Goal: Transaction & Acquisition: Purchase product/service

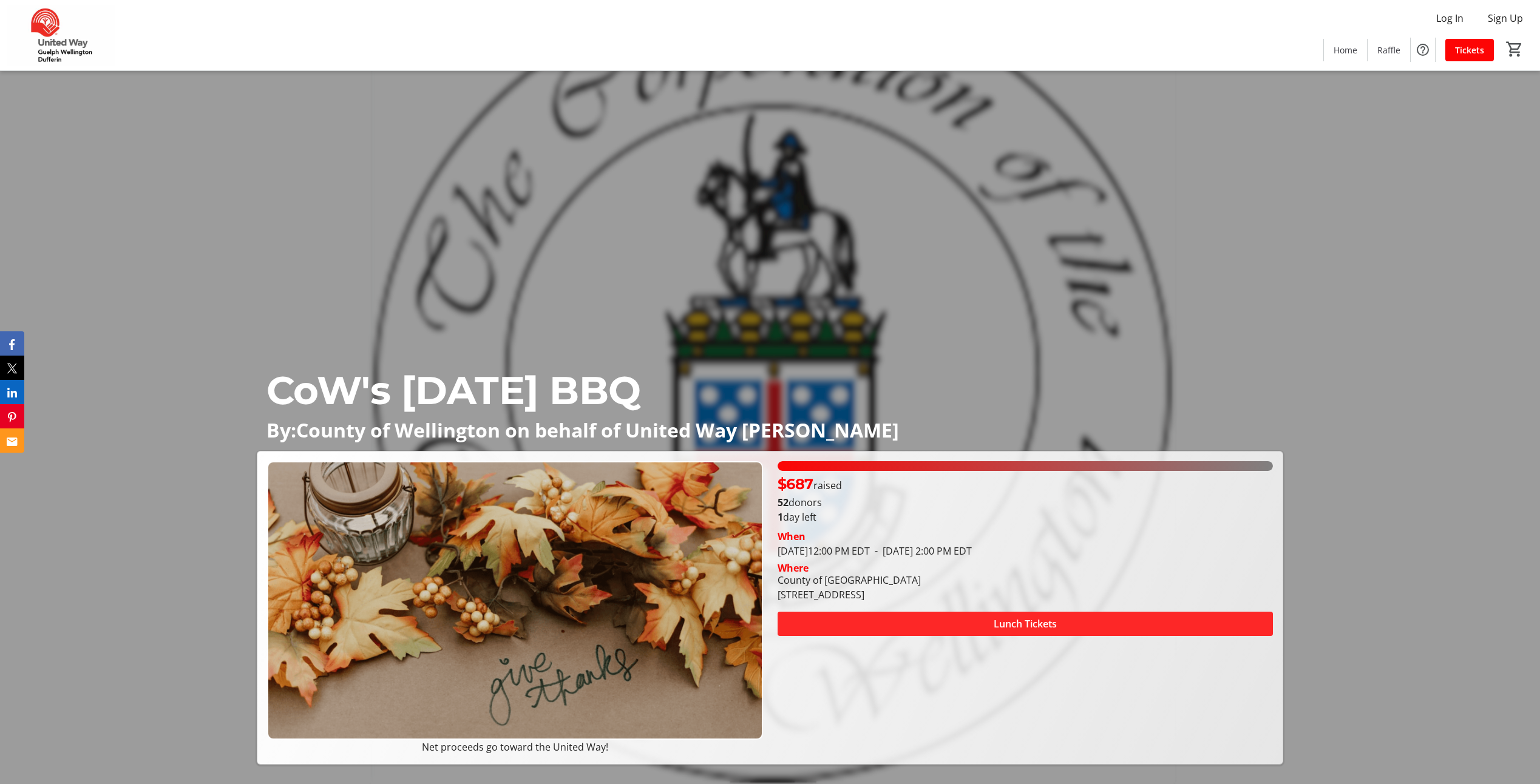
click at [1015, 624] on span "Lunch Tickets" at bounding box center [1025, 623] width 63 height 15
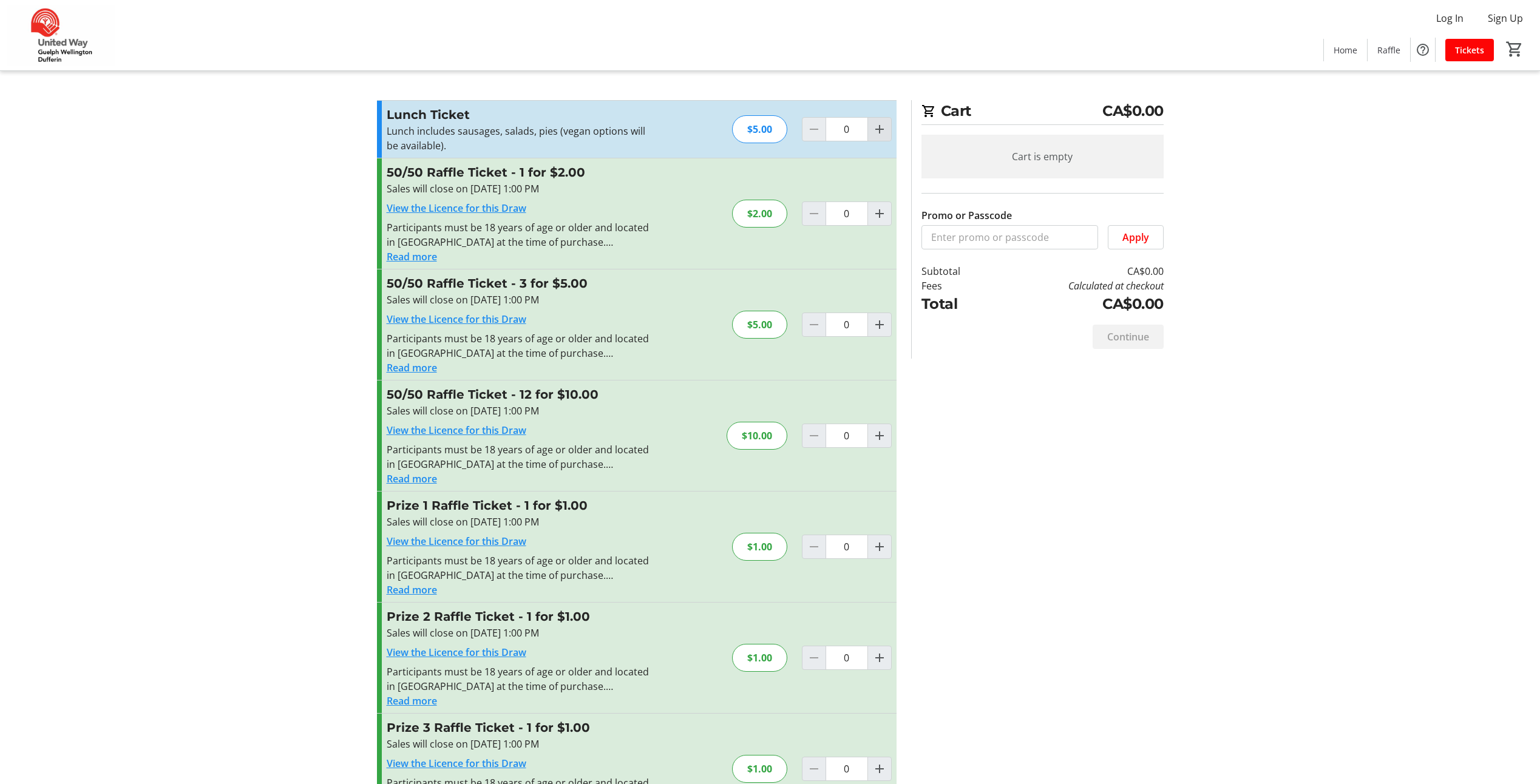
click at [875, 133] on mat-icon "Increment by one" at bounding box center [879, 129] width 15 height 15
type input "1"
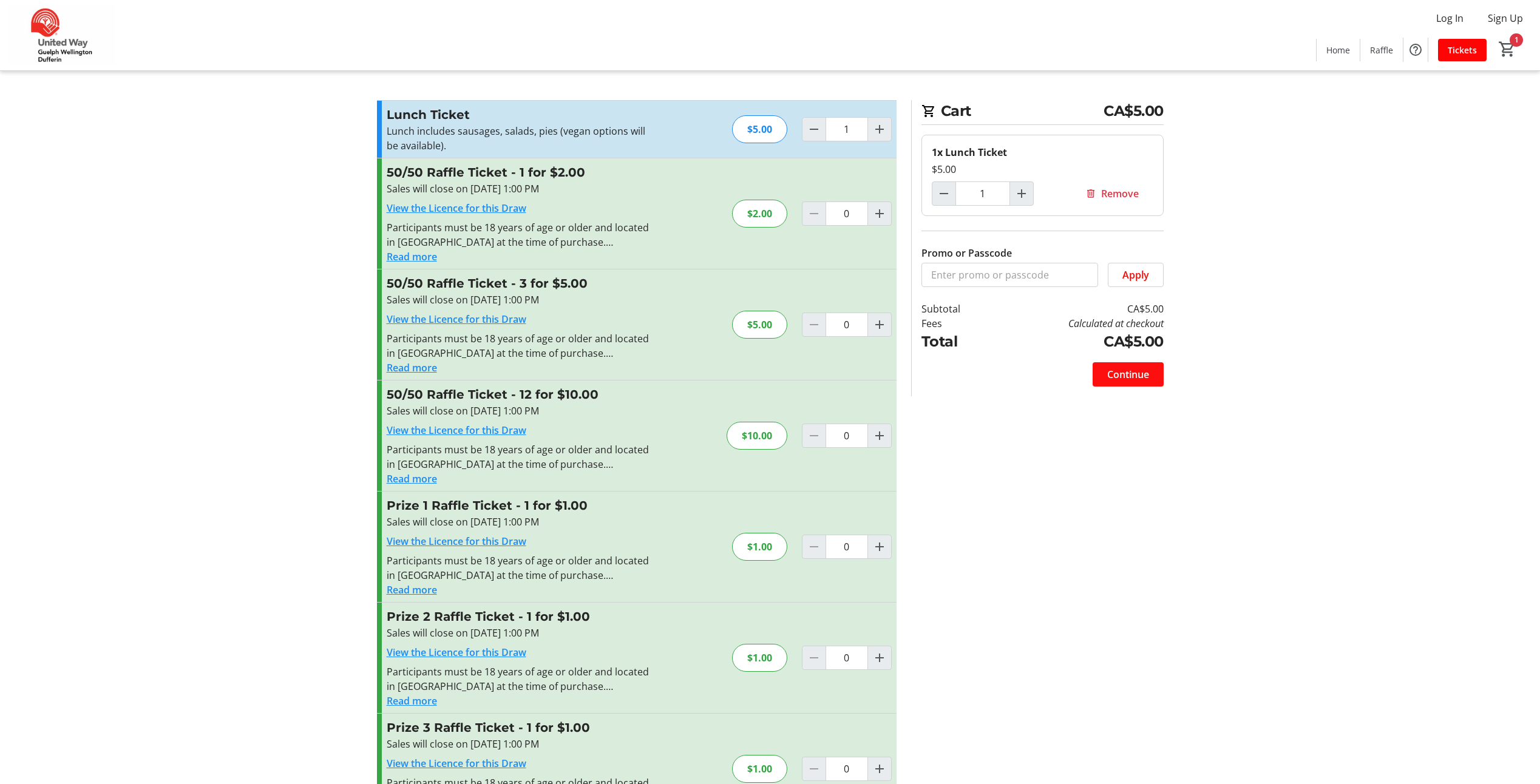
click at [1124, 372] on span "Continue" at bounding box center [1128, 374] width 42 height 15
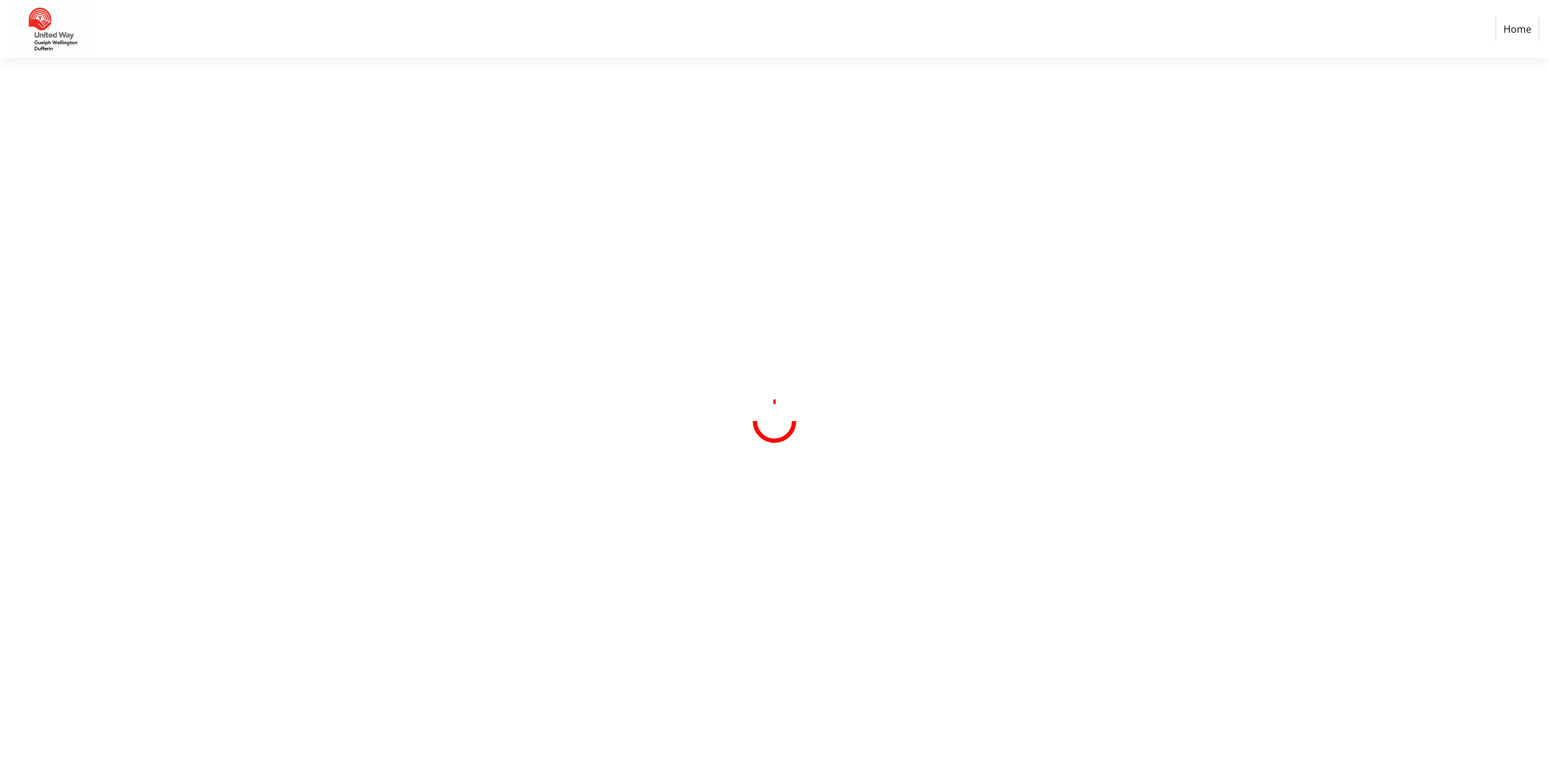
select select "CA"
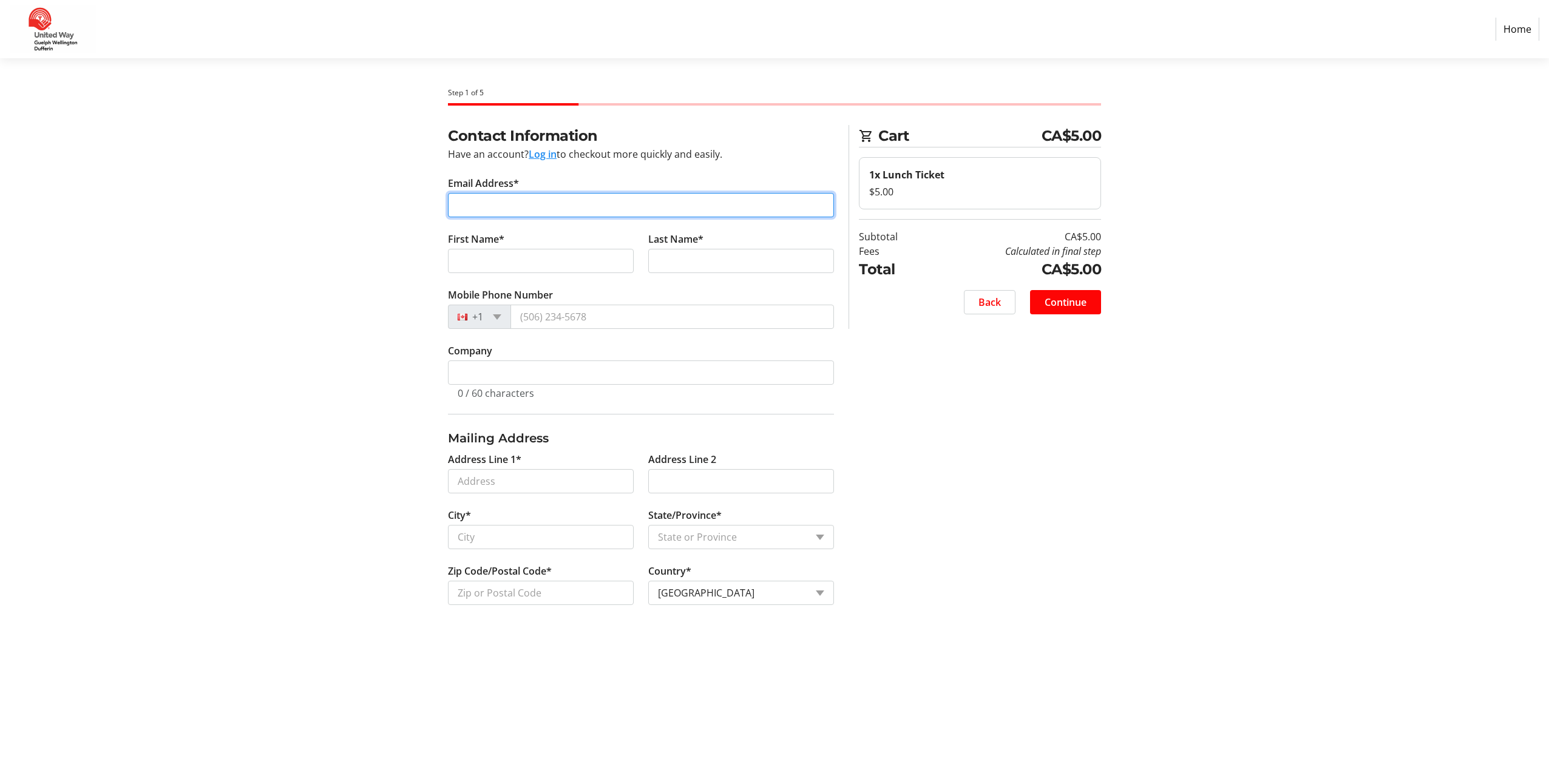
click at [485, 204] on input "Email Address*" at bounding box center [641, 205] width 386 height 24
type input "[EMAIL_ADDRESS][DOMAIN_NAME]"
type input "[PERSON_NAME]"
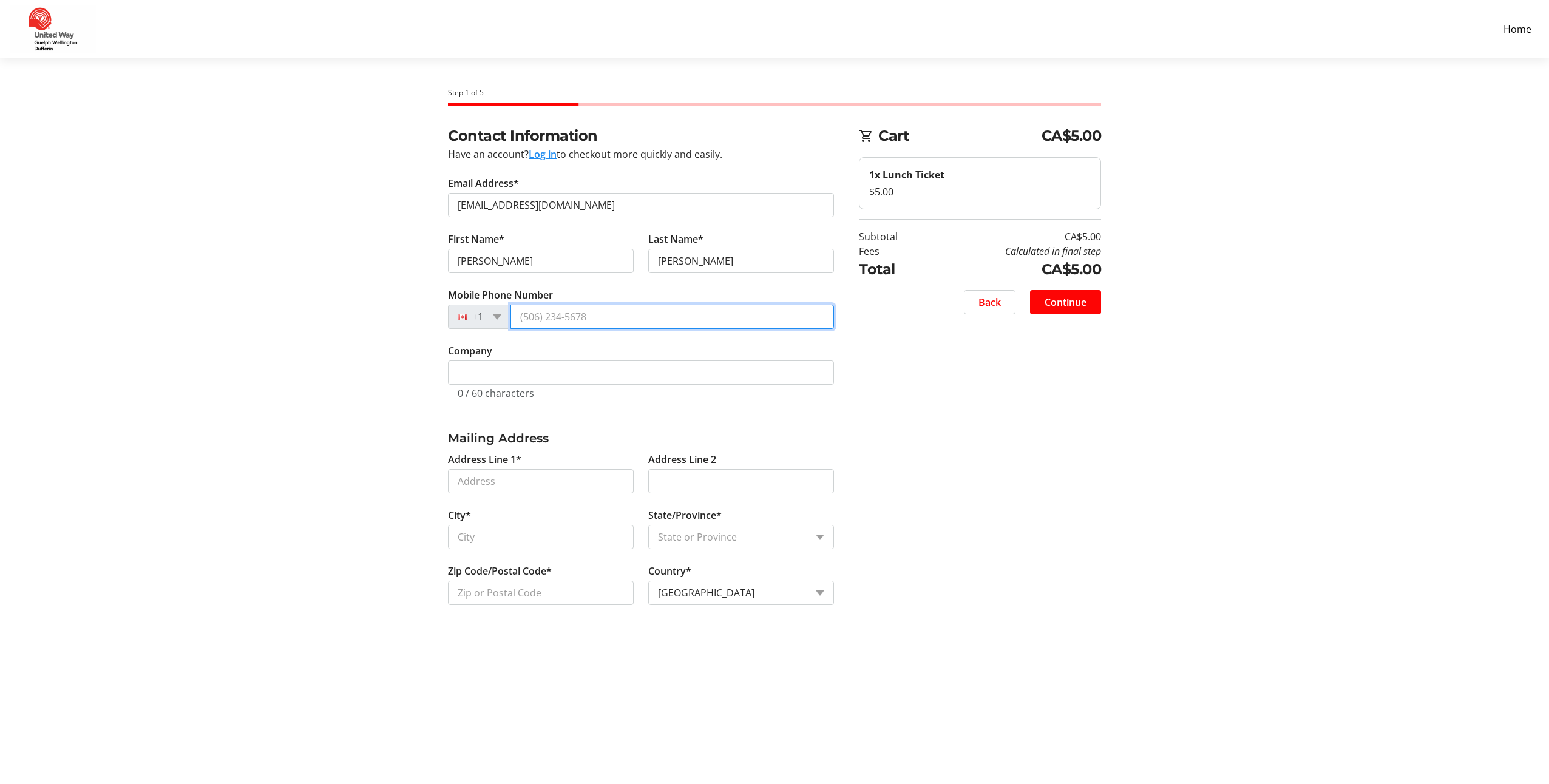
type input "[PHONE_NUMBER]"
type input "County of [GEOGRAPHIC_DATA]"
type input "[STREET_ADDRESS]"
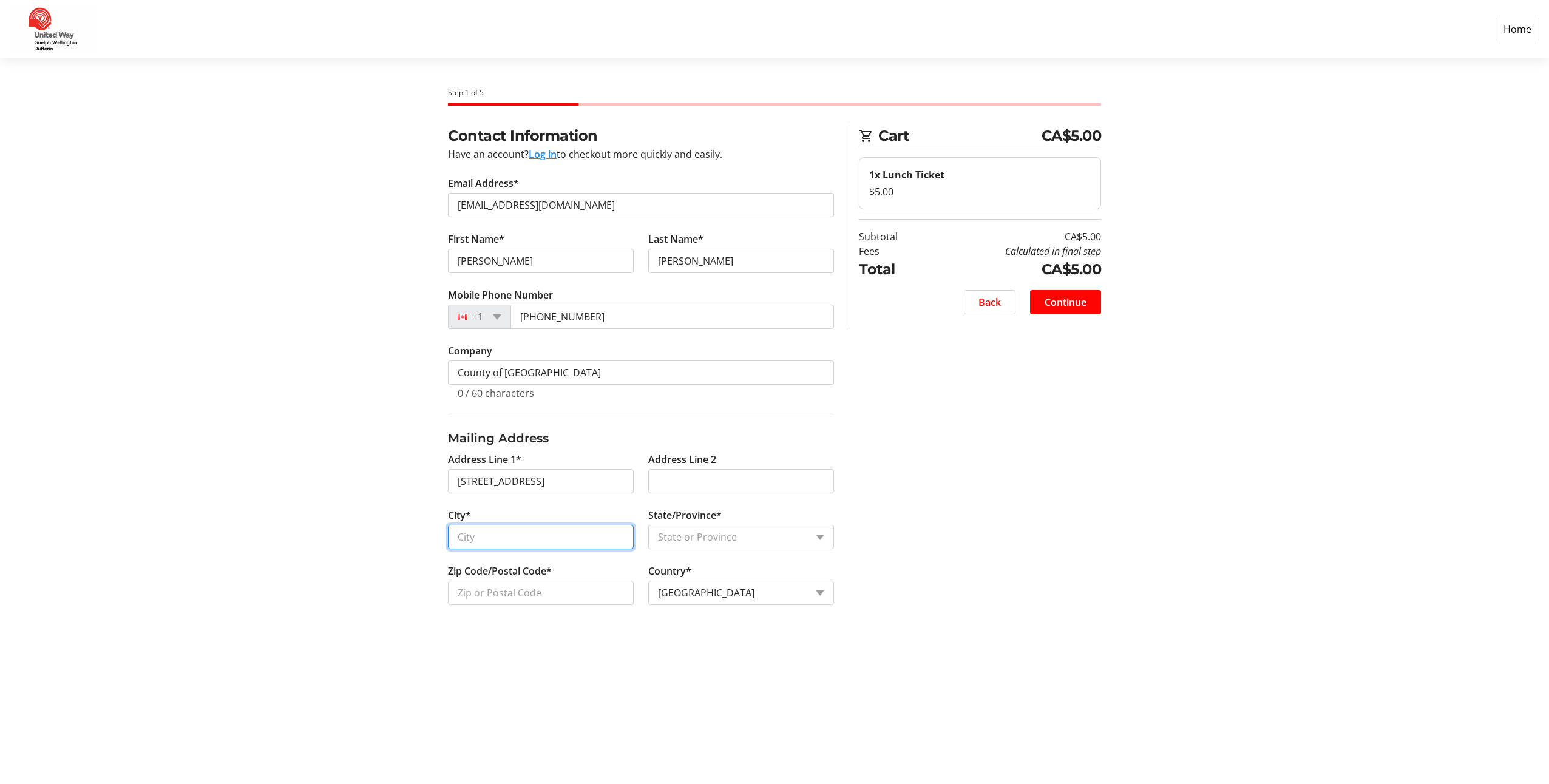
type input "Guelph"
select select "ON"
type input "N1E 7E7"
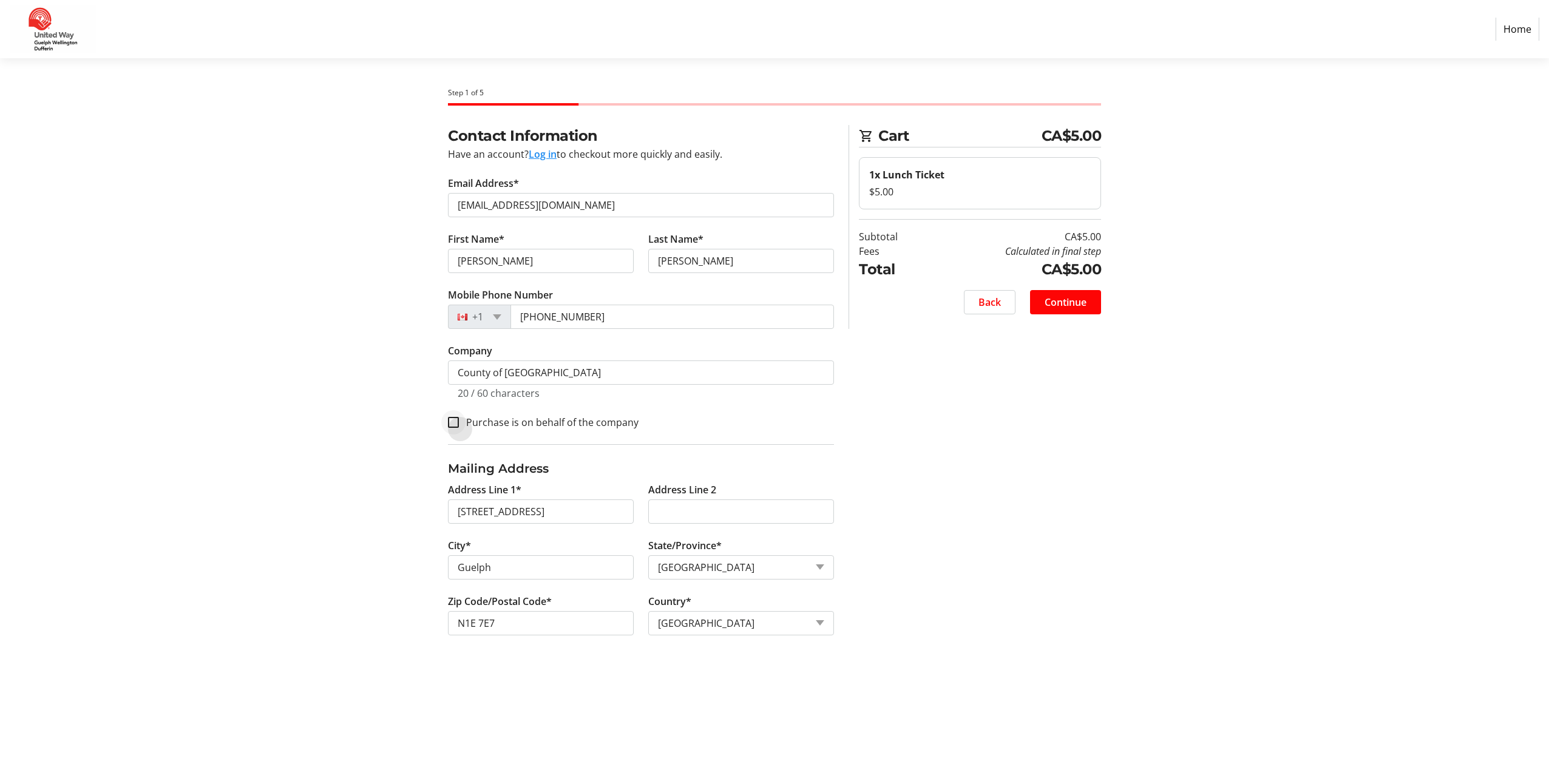
click at [459, 423] on div at bounding box center [453, 423] width 29 height 29
checkbox input "false"
click at [1062, 300] on span "Continue" at bounding box center [1065, 302] width 42 height 15
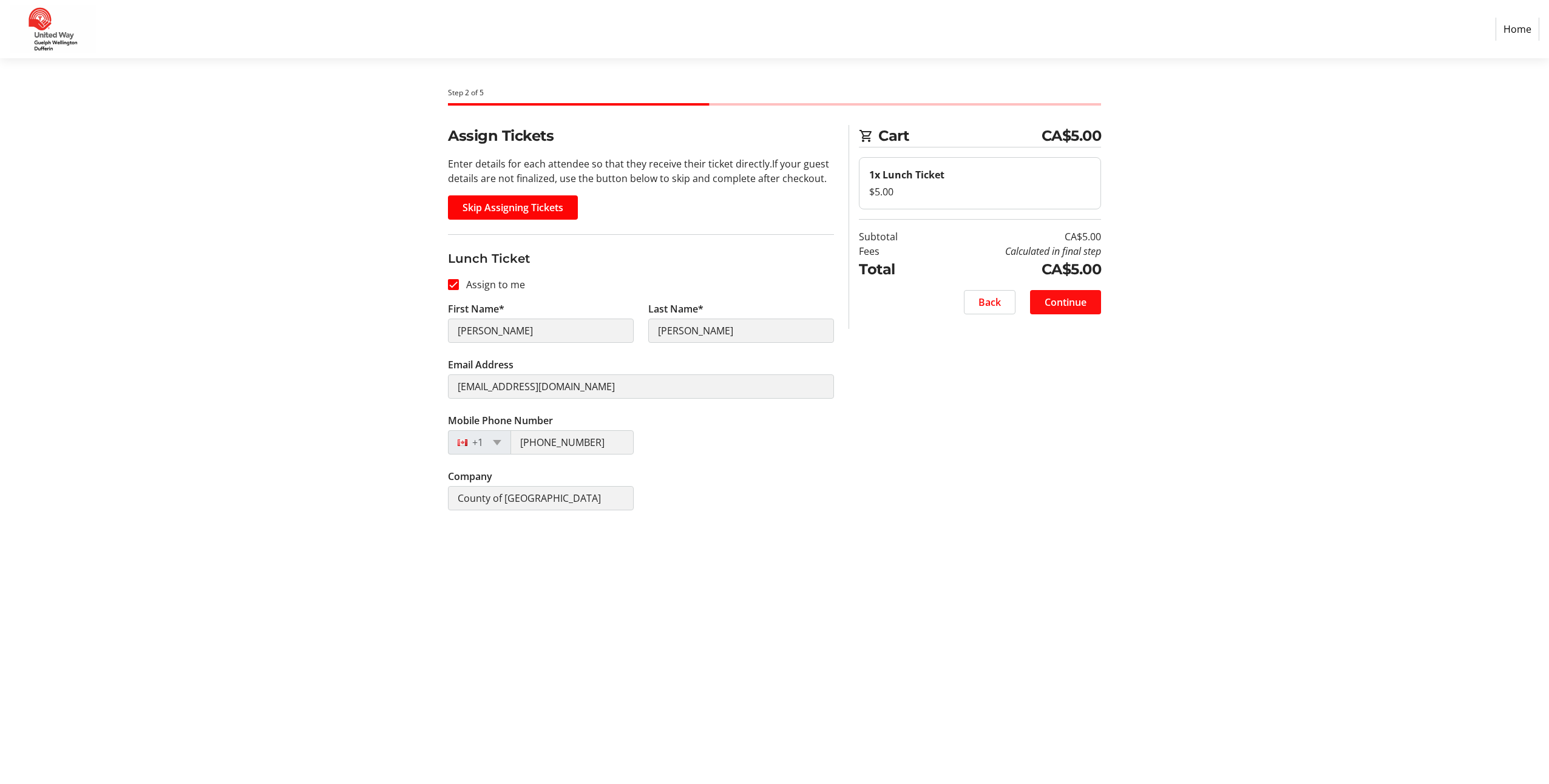
click at [1060, 305] on span "Continue" at bounding box center [1065, 302] width 42 height 15
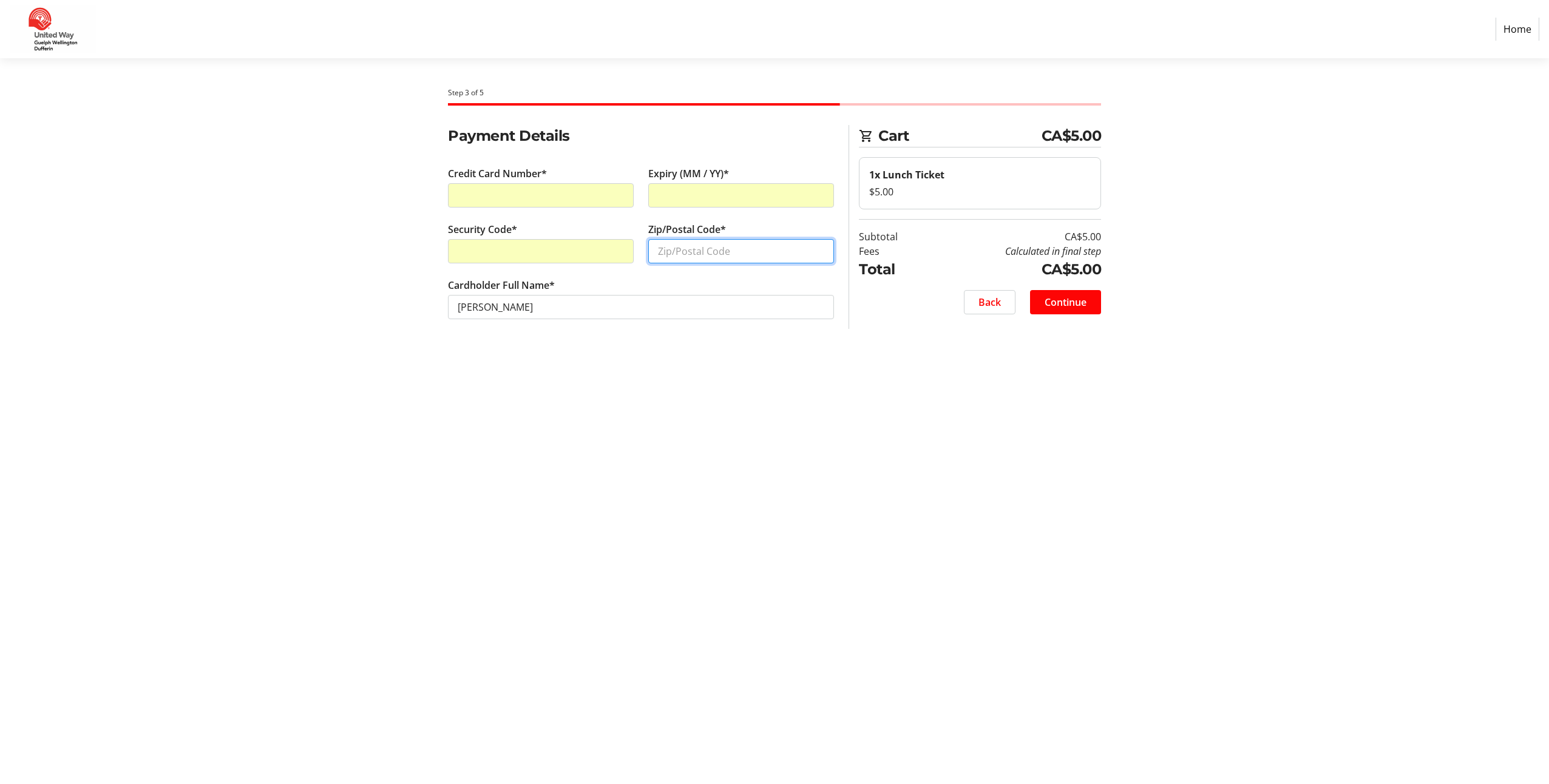
click at [698, 253] on input "Zip/Postal Code*" at bounding box center [741, 251] width 185 height 24
type input "N1E7E7"
click at [1055, 303] on span "Continue" at bounding box center [1065, 302] width 42 height 15
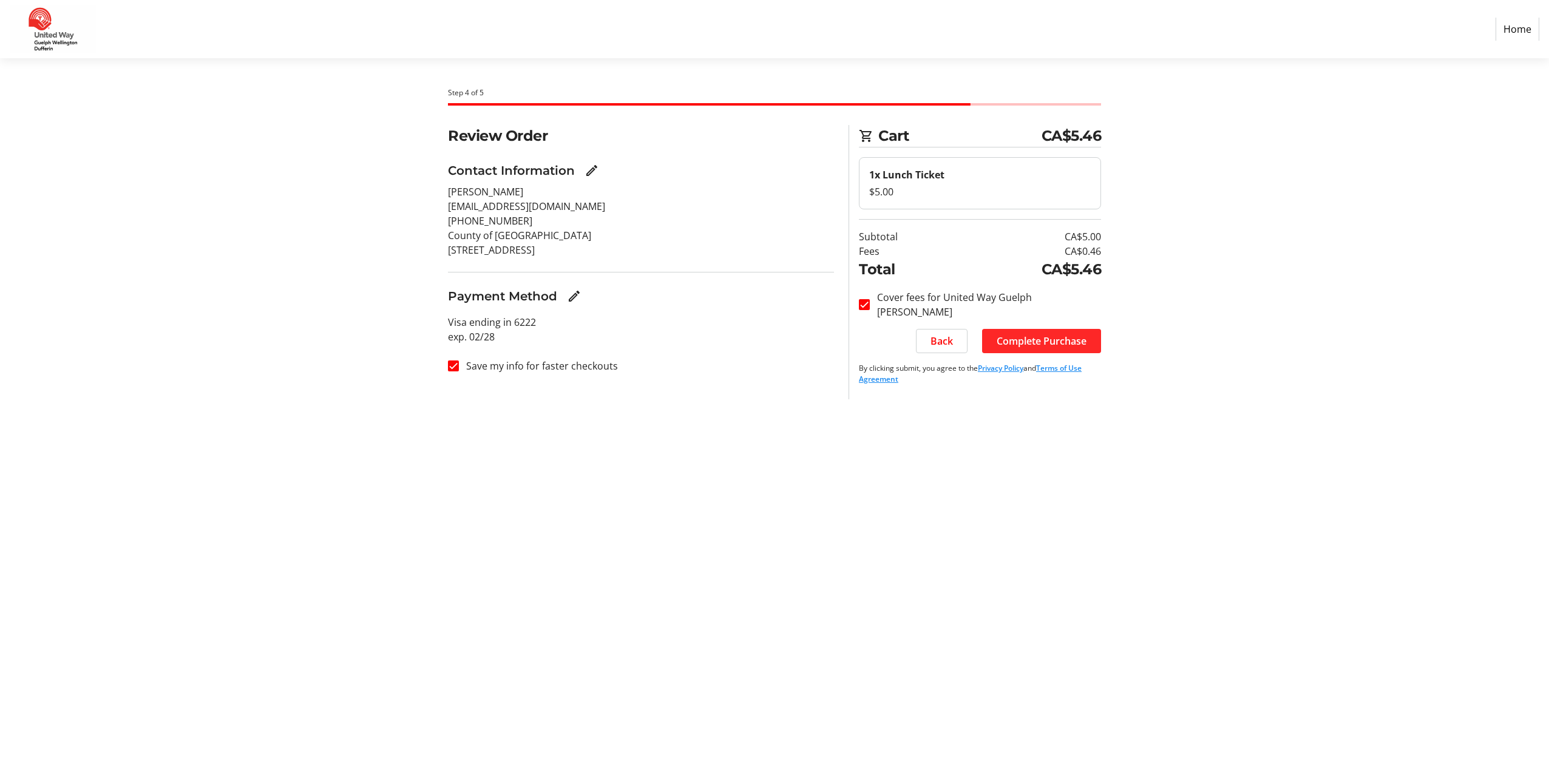
click at [1023, 335] on span "Complete Purchase" at bounding box center [1041, 341] width 90 height 15
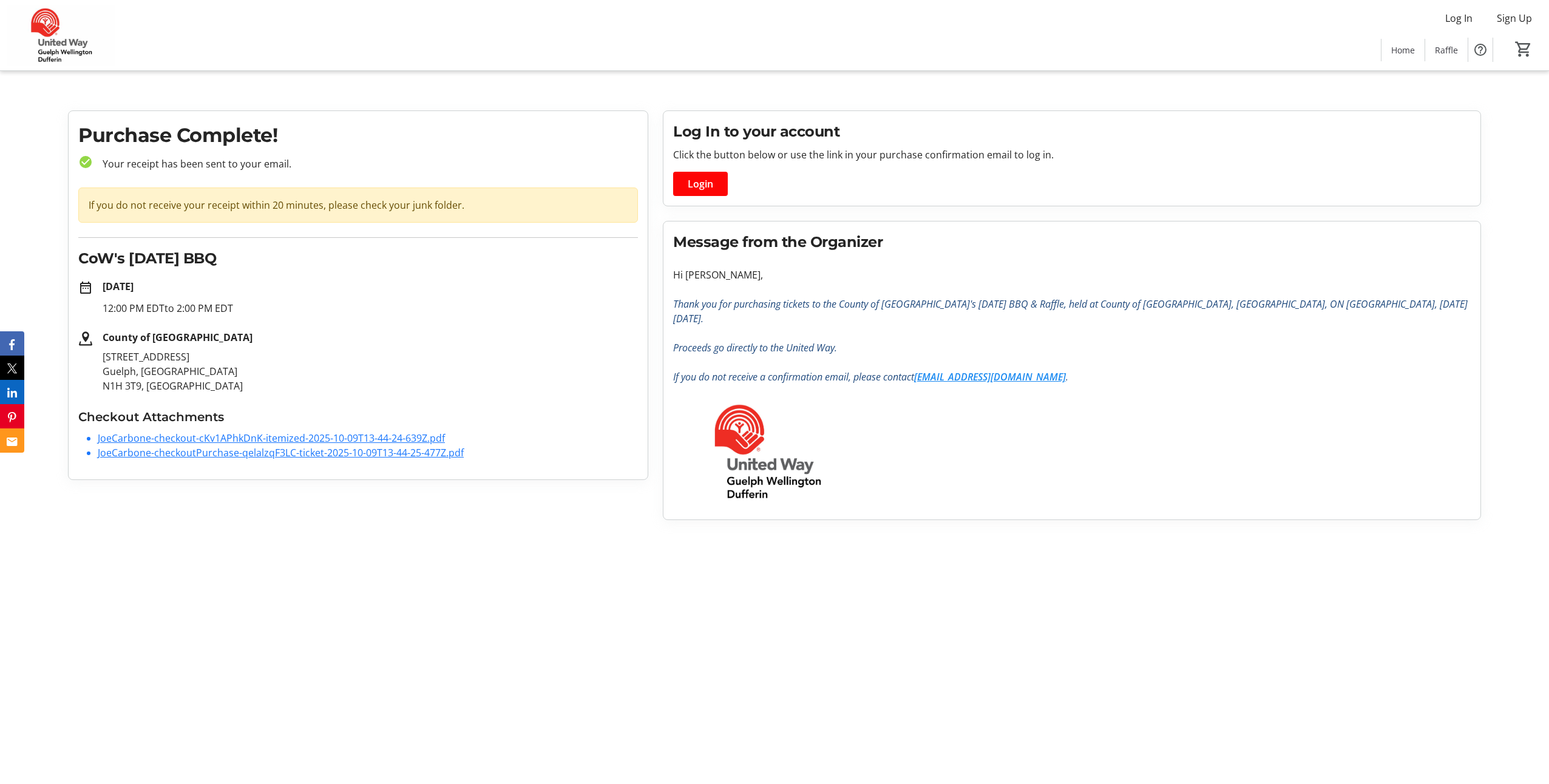
click at [253, 437] on link "JoeCarbone-checkout-cKv1APhkDnK-itemized-2025-10-09T13-44-24-639Z.pdf" at bounding box center [270, 438] width 347 height 13
click at [338, 454] on link "JoeCarbone-checkoutPurchase-qelalzqF3LC-ticket-2025-10-09T13-44-25-477Z.pdf" at bounding box center [280, 452] width 366 height 13
